Goal: Find specific page/section: Find specific page/section

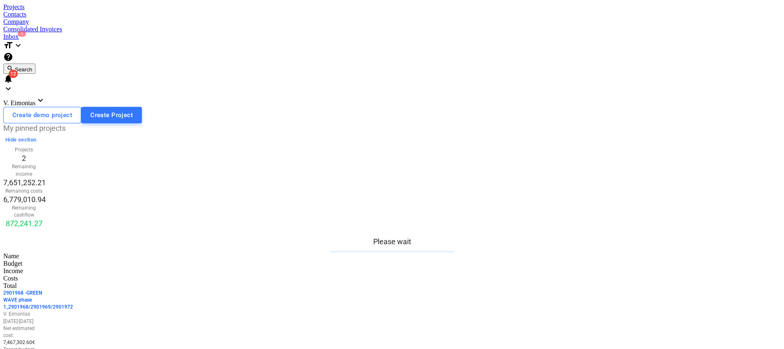
click at [87, 10] on div "Projects" at bounding box center [391, 6] width 777 height 7
click at [77, 11] on div "Projects" at bounding box center [391, 6] width 777 height 7
click at [45, 289] on p "2901968 - GREEN WAVE phase 1_2901968/2901969/2901972" at bounding box center [23, 299] width 41 height 21
